Goal: Use online tool/utility: Utilize a website feature to perform a specific function

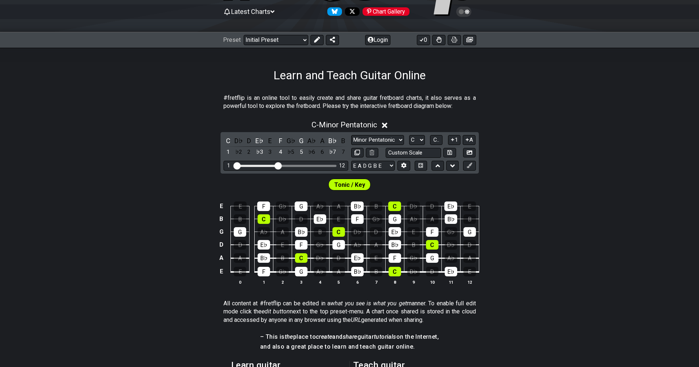
scroll to position [73, 0]
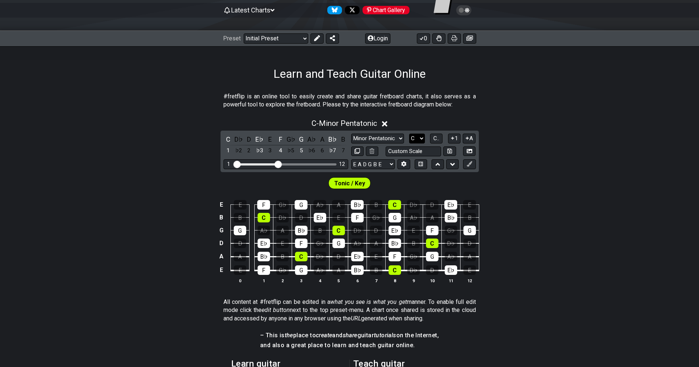
click at [421, 139] on select "A♭ A A♯ B♭ B C C♯ D♭ D D♯ E♭ E F F♯ G♭ G G♯" at bounding box center [417, 139] width 16 height 10
select select "A"
click at [409, 134] on select "A♭ A A♯ B♭ B C C♯ D♭ D D♯ E♭ E F F♯ G♭ G G♯" at bounding box center [417, 139] width 16 height 10
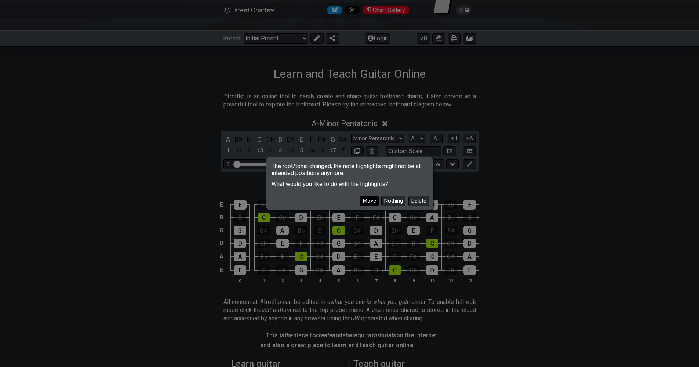
click at [372, 198] on button "Move" at bounding box center [369, 201] width 19 height 10
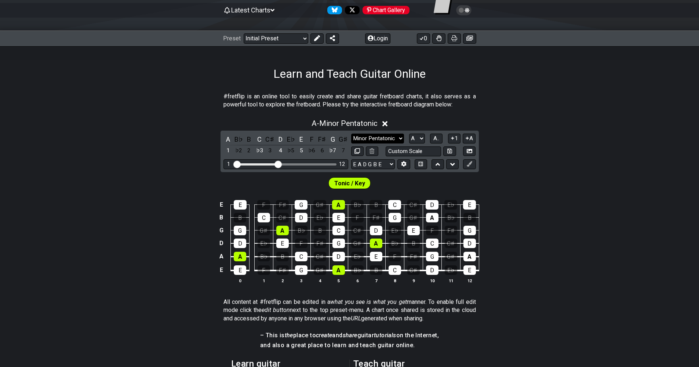
click at [392, 136] on select "Minor Pentatonic Click to edit Minor Pentatonic Major Pentatonic Minor Blues Ma…" at bounding box center [377, 139] width 53 height 10
select select "Major / [PERSON_NAME]"
click at [351, 134] on select "Minor Pentatonic Click to edit Minor Pentatonic Major Pentatonic Minor Blues Ma…" at bounding box center [377, 139] width 53 height 10
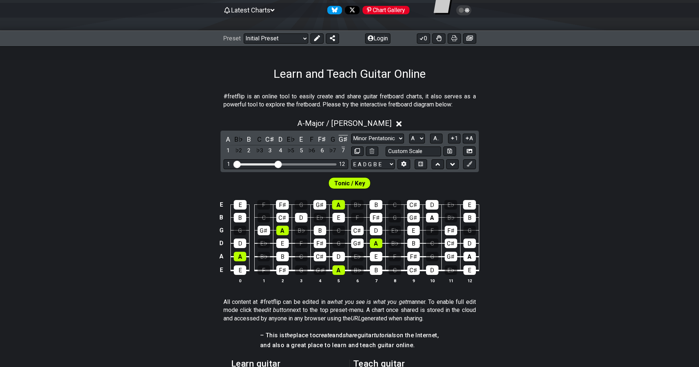
drag, startPoint x: 316, startPoint y: 272, endPoint x: 332, endPoint y: 273, distance: 15.9
click at [320, 272] on div "G♯" at bounding box center [320, 270] width 12 height 10
click at [334, 273] on div "A" at bounding box center [339, 270] width 12 height 10
click at [320, 271] on div "G♯" at bounding box center [320, 270] width 12 height 10
click at [334, 269] on div "A" at bounding box center [339, 270] width 12 height 10
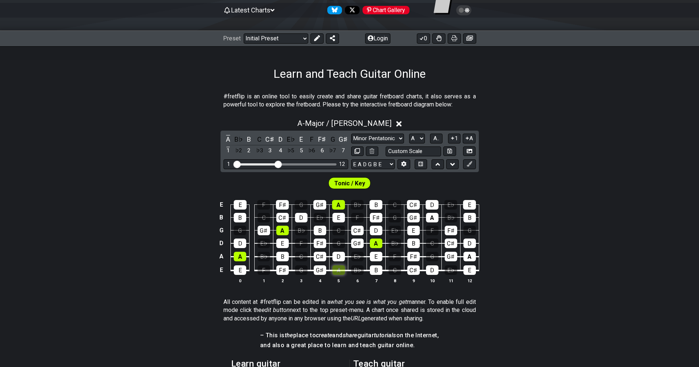
click at [337, 271] on div "A" at bounding box center [339, 270] width 12 height 10
click at [378, 246] on div "A" at bounding box center [376, 244] width 12 height 10
drag, startPoint x: 340, startPoint y: 206, endPoint x: 352, endPoint y: 200, distance: 13.1
click at [341, 206] on div "A" at bounding box center [338, 205] width 13 height 10
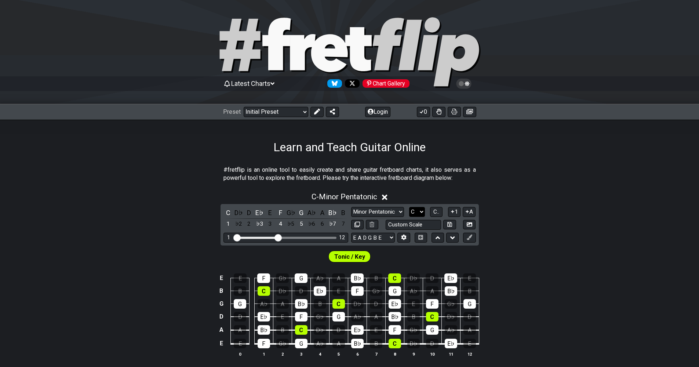
click at [422, 211] on select "A♭ A A♯ B♭ B C C♯ D♭ D D♯ E♭ E F F♯ G♭ G G♯" at bounding box center [417, 212] width 16 height 10
select select "A"
click at [409, 207] on select "A♭ A A♯ B♭ B C C♯ D♭ D D♯ E♭ E F F♯ G♭ G G♯" at bounding box center [417, 212] width 16 height 10
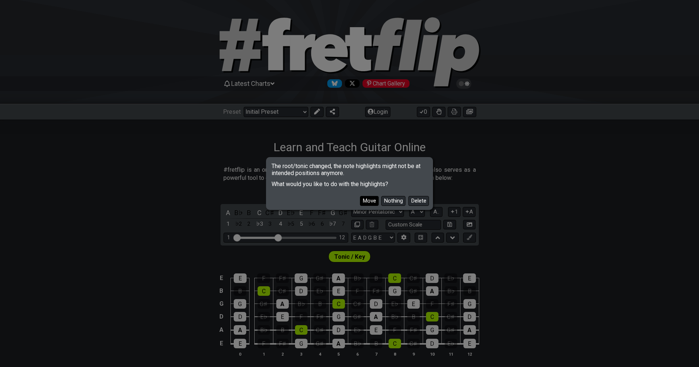
click at [371, 199] on button "Move" at bounding box center [369, 201] width 19 height 10
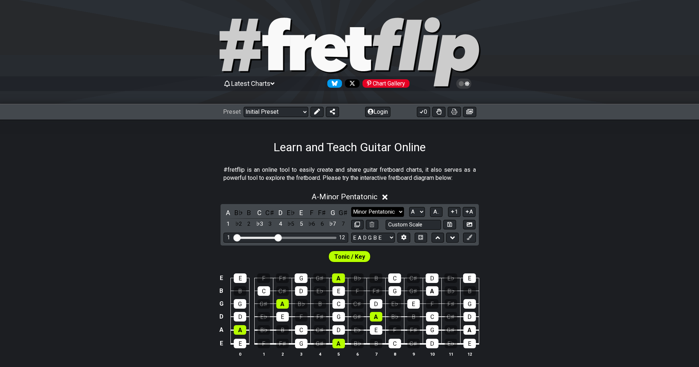
click at [390, 211] on select "Minor Pentatonic Click to edit Minor Pentatonic Major Pentatonic Minor Blues Ma…" at bounding box center [377, 212] width 53 height 10
select select "Major / [PERSON_NAME]"
click at [351, 207] on select "Minor Pentatonic Click to edit Minor Pentatonic Major Pentatonic Minor Blues Ma…" at bounding box center [377, 212] width 53 height 10
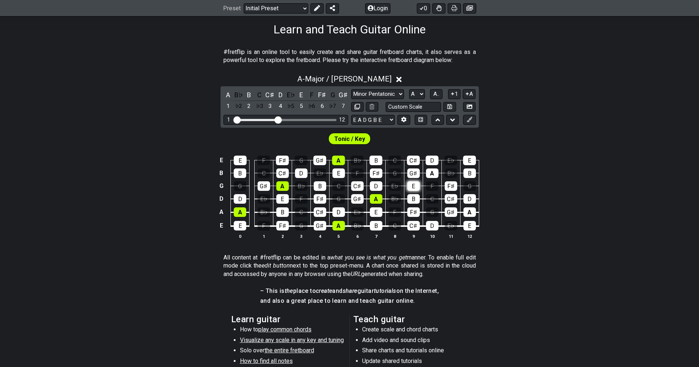
scroll to position [42, 0]
